Goal: Task Accomplishment & Management: Use online tool/utility

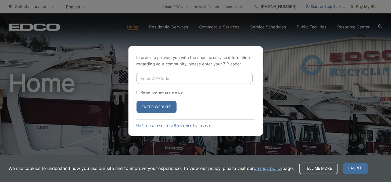
click at [159, 80] on input "Enter ZIP Code" at bounding box center [194, 78] width 116 height 11
click at [151, 72] on div "In order to provide you with the specific service information regarding your co…" at bounding box center [195, 90] width 134 height 89
click at [137, 92] on input "Remember my preference" at bounding box center [137, 92] width 3 height 3
checkbox input "true"
click at [154, 77] on input "Enter ZIP Code" at bounding box center [194, 78] width 116 height 11
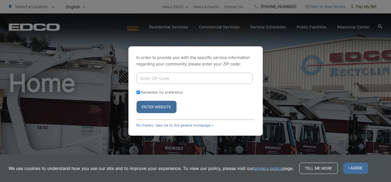
click at [148, 78] on input "Enter ZIP Code" at bounding box center [194, 78] width 116 height 11
type input "92024"
click at [158, 108] on button "Enter Website" at bounding box center [156, 107] width 40 height 12
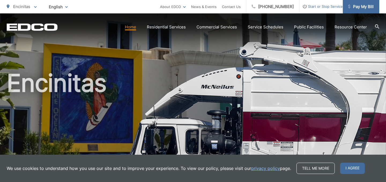
click at [361, 7] on span "Pay My Bill" at bounding box center [361, 6] width 25 height 6
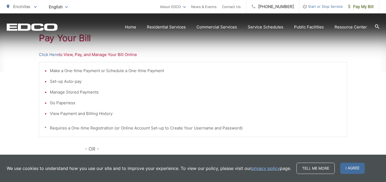
scroll to position [107, 0]
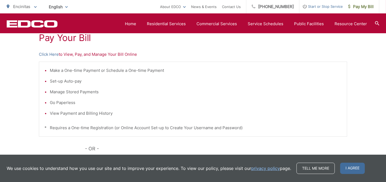
click at [120, 57] on p "Click Here to View, Pay, and Manage Your Bill Online" at bounding box center [193, 54] width 309 height 6
click at [108, 55] on p "Click Here to View, Pay, and Manage Your Bill Online" at bounding box center [193, 54] width 309 height 6
click at [46, 54] on link "Click Here" at bounding box center [49, 54] width 20 height 6
